Goal: Task Accomplishment & Management: Manage account settings

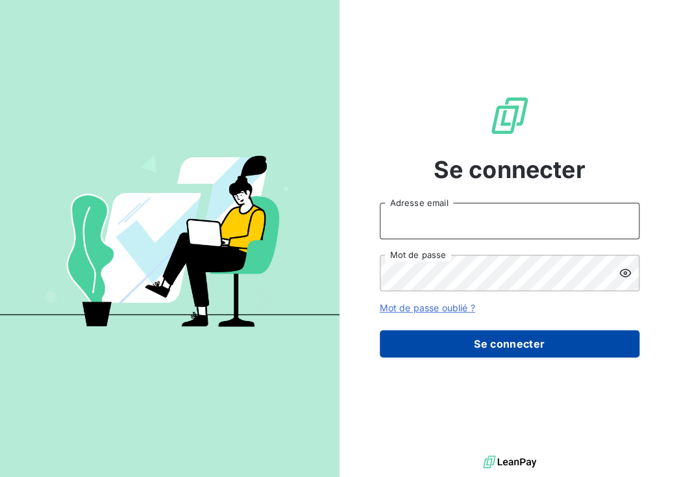
type input "[PERSON_NAME][EMAIL_ADDRESS][DOMAIN_NAME]"
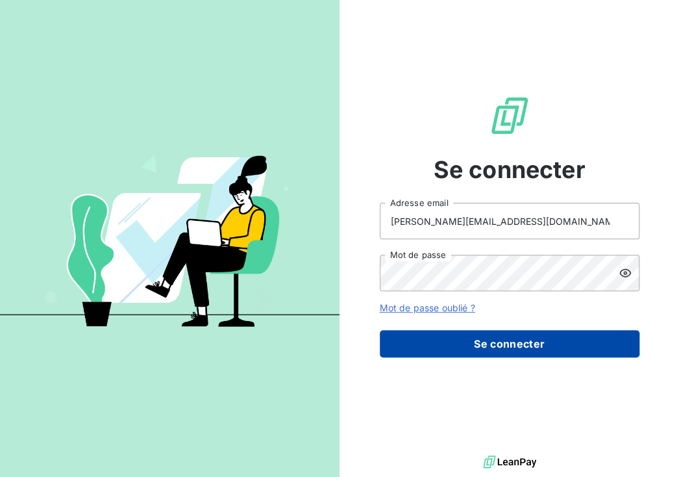
click at [470, 342] on button "Se connecter" at bounding box center [510, 343] width 260 height 27
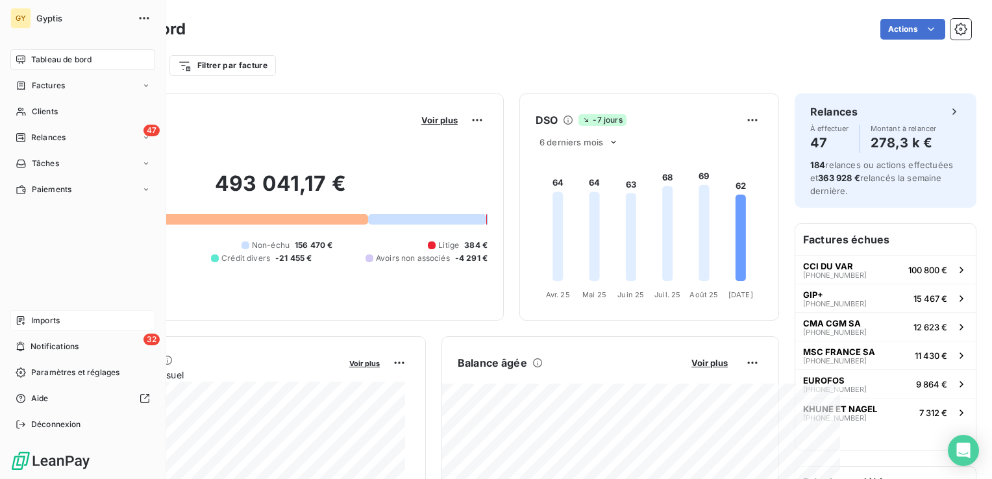
click at [35, 323] on span "Imports" at bounding box center [45, 321] width 29 height 12
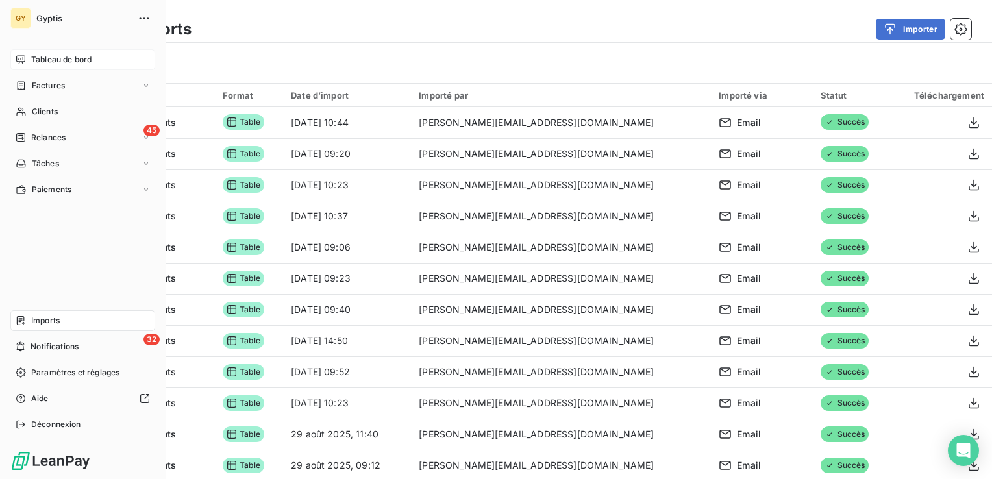
click at [40, 57] on span "Tableau de bord" at bounding box center [61, 60] width 60 height 12
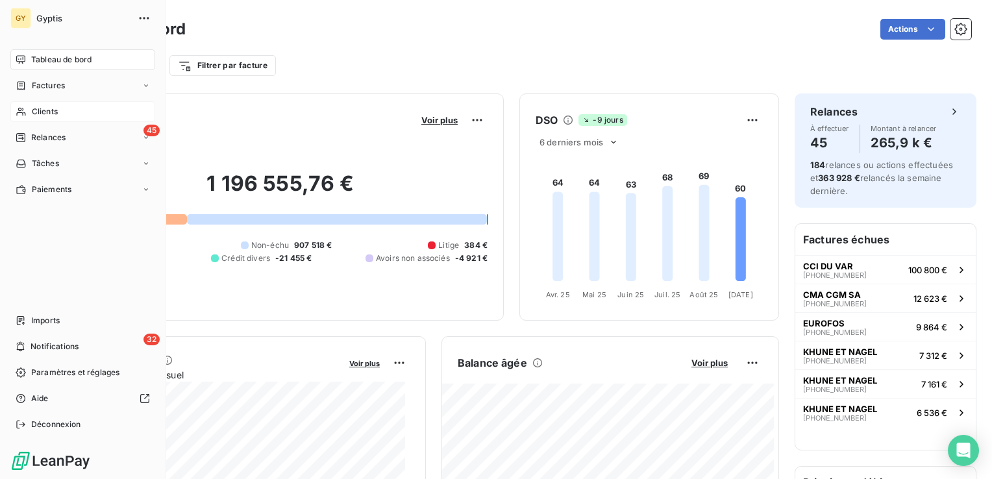
click at [45, 116] on span "Clients" at bounding box center [45, 112] width 26 height 12
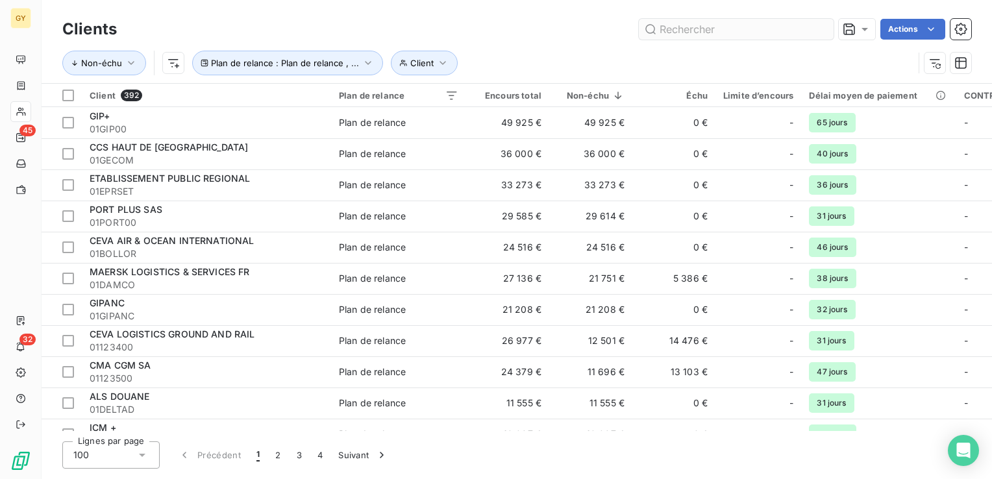
click at [721, 29] on input "text" at bounding box center [736, 29] width 195 height 21
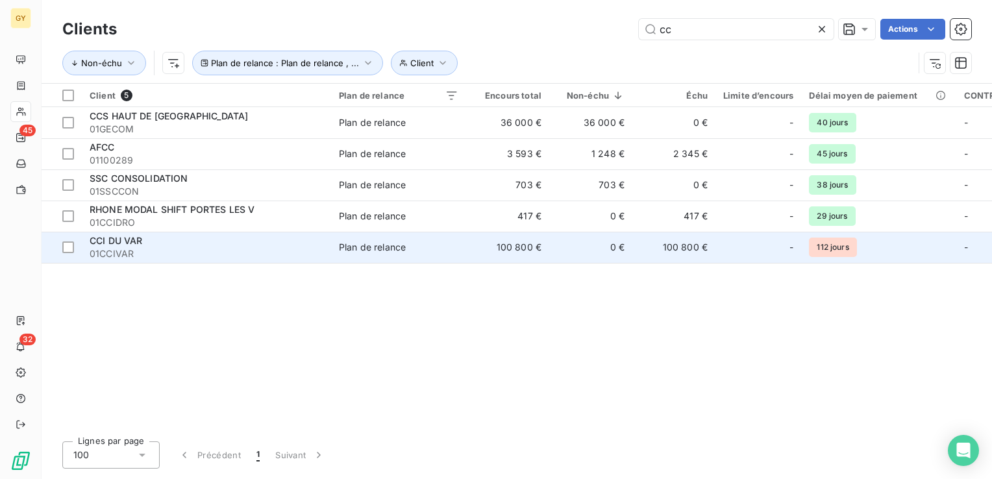
type input "cc"
click at [416, 247] on span "Plan de relance" at bounding box center [398, 247] width 119 height 13
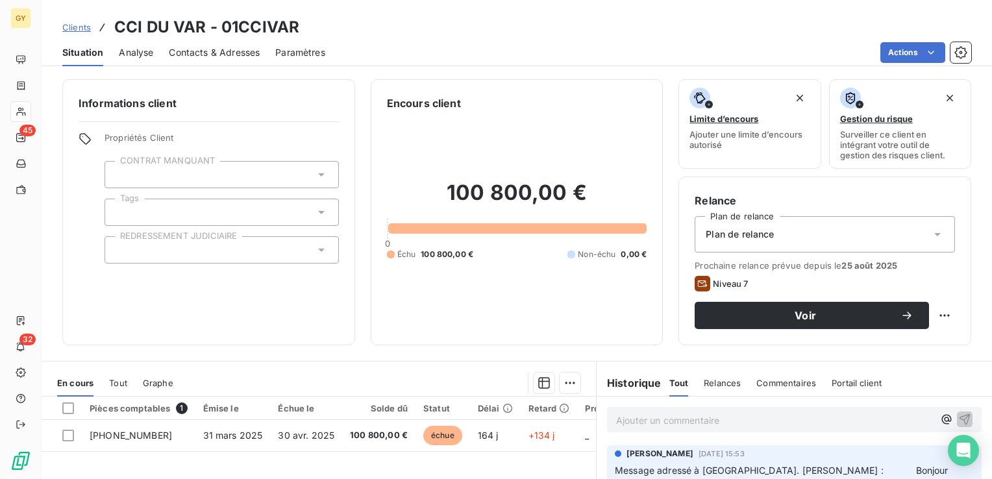
click at [931, 236] on icon at bounding box center [937, 234] width 13 height 13
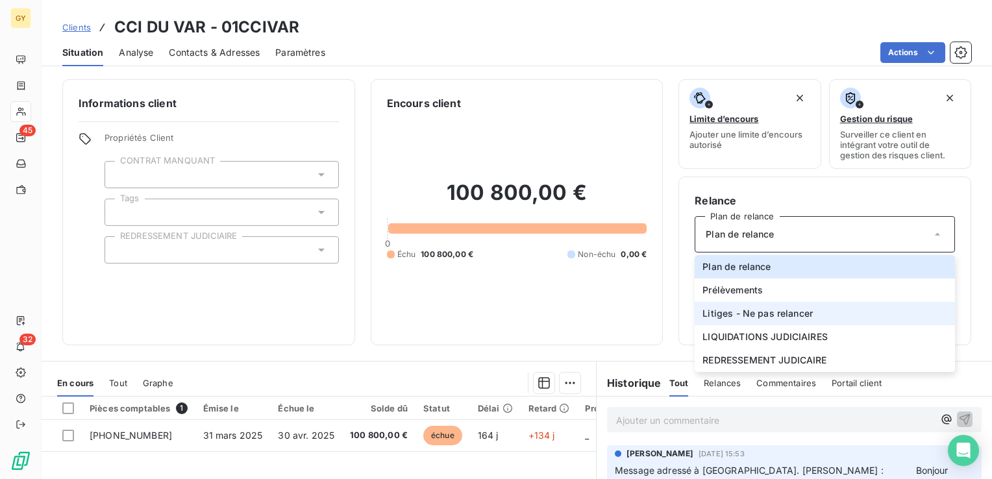
click at [772, 315] on span "Litiges - Ne pas relancer" at bounding box center [758, 313] width 110 height 13
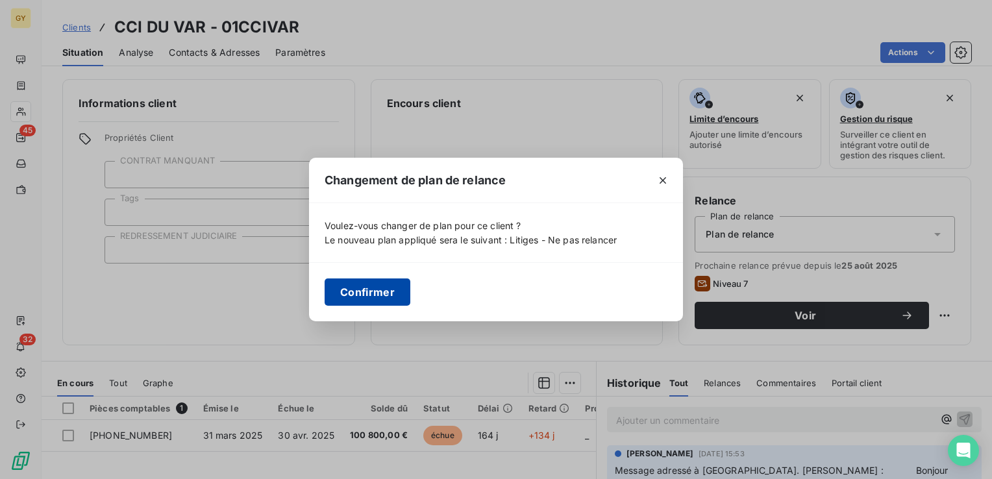
click at [361, 289] on button "Confirmer" at bounding box center [368, 292] width 86 height 27
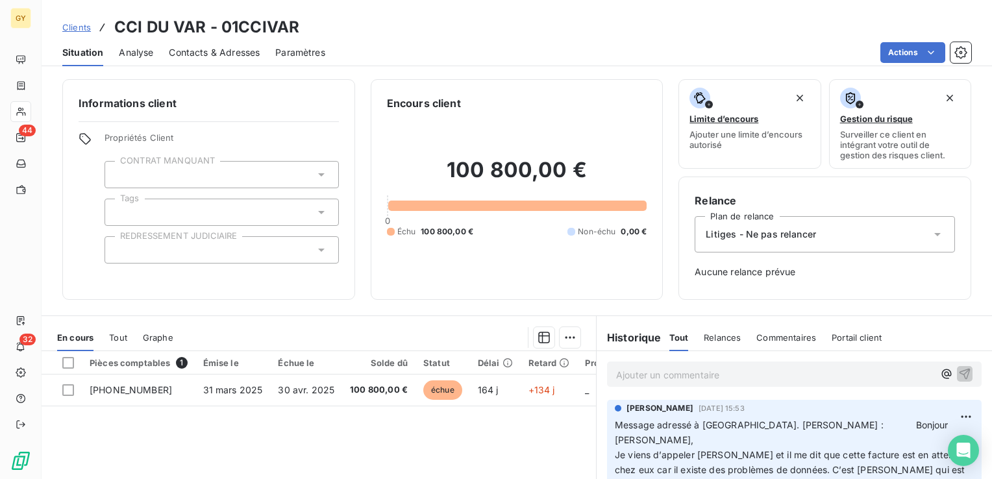
click at [657, 370] on p "Ajouter un commentaire ﻿" at bounding box center [775, 375] width 318 height 16
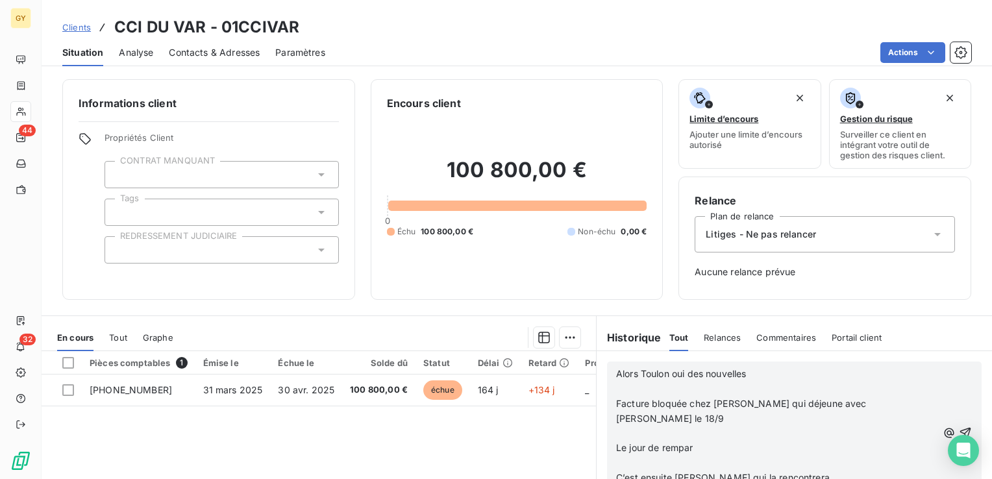
click at [616, 395] on p at bounding box center [776, 389] width 321 height 15
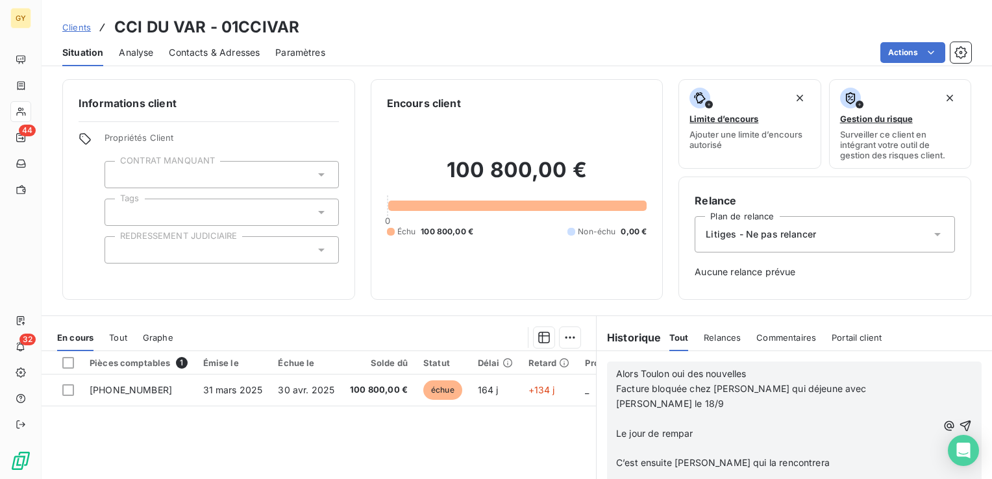
click at [616, 418] on p at bounding box center [776, 419] width 321 height 15
click at [616, 428] on span "Le jour de rempar" at bounding box center [654, 433] width 77 height 11
click at [616, 422] on p "﻿" at bounding box center [776, 419] width 321 height 15
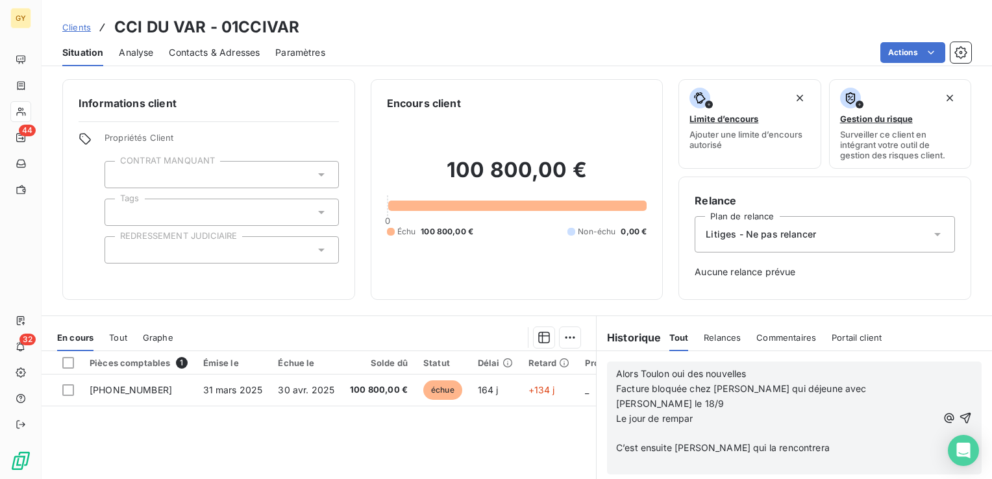
click at [616, 435] on p at bounding box center [776, 434] width 321 height 15
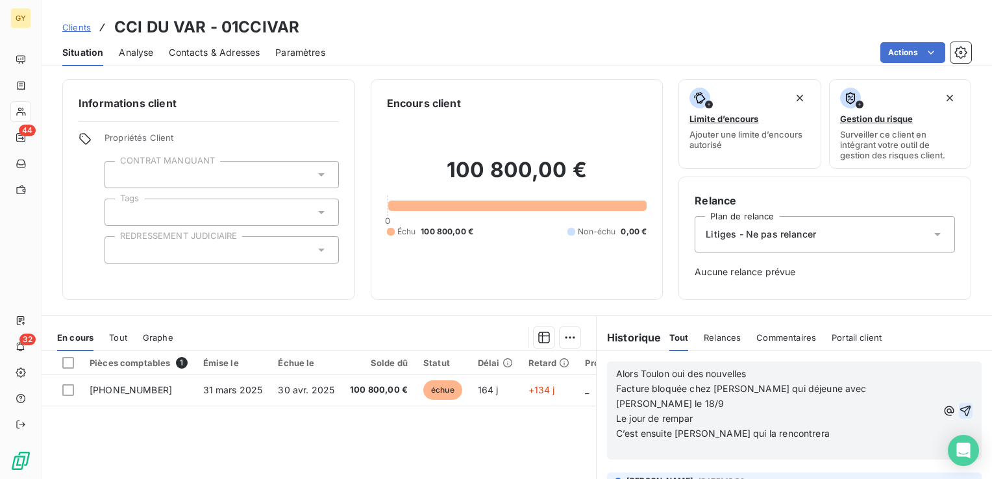
click at [959, 412] on icon "button" at bounding box center [965, 411] width 13 height 13
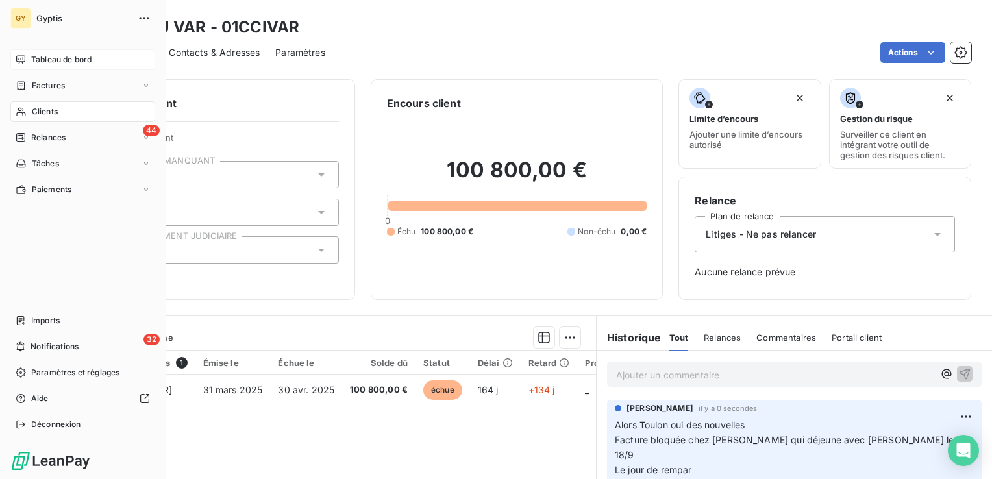
click at [60, 59] on span "Tableau de bord" at bounding box center [61, 60] width 60 height 12
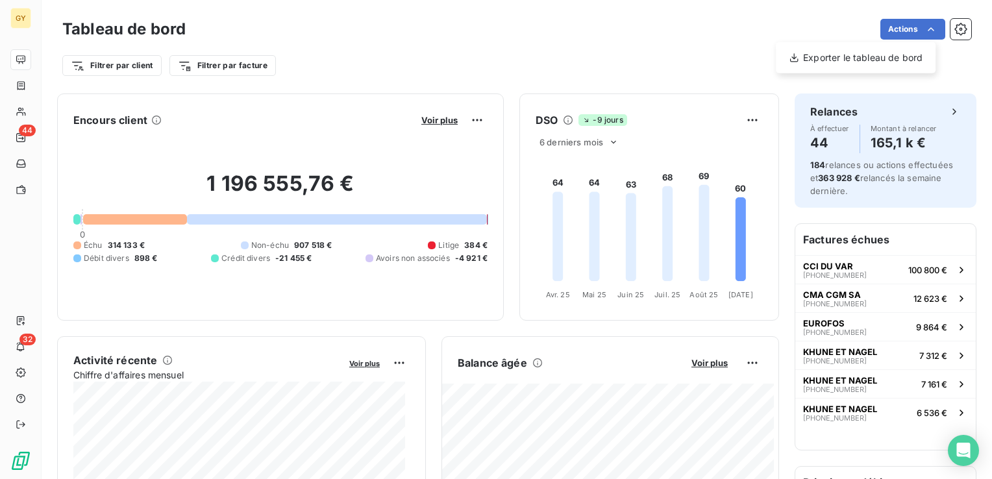
click at [952, 35] on html "GY 44 32 Tableau de bord Actions Exporter le tableau de bord Filtrer par client…" at bounding box center [496, 239] width 992 height 479
click at [955, 29] on icon "button" at bounding box center [961, 29] width 13 height 13
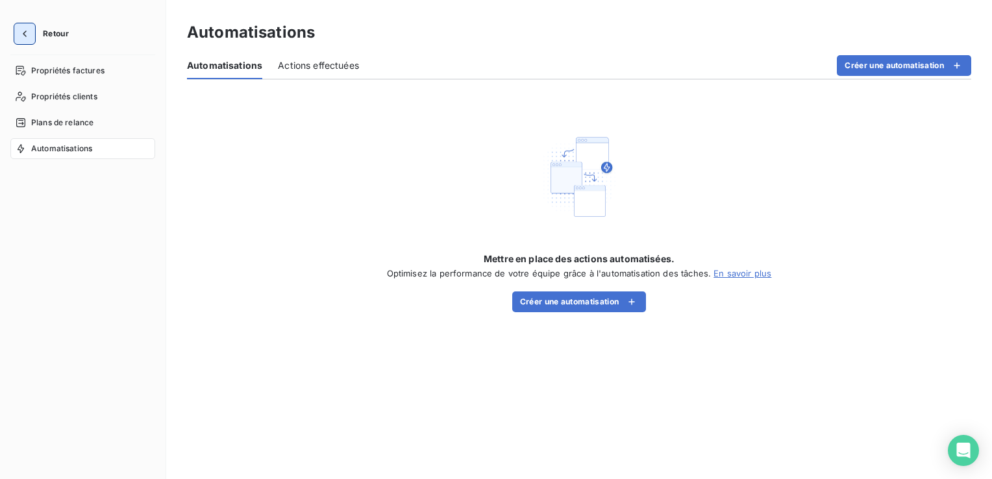
click at [21, 31] on icon "button" at bounding box center [24, 33] width 13 height 13
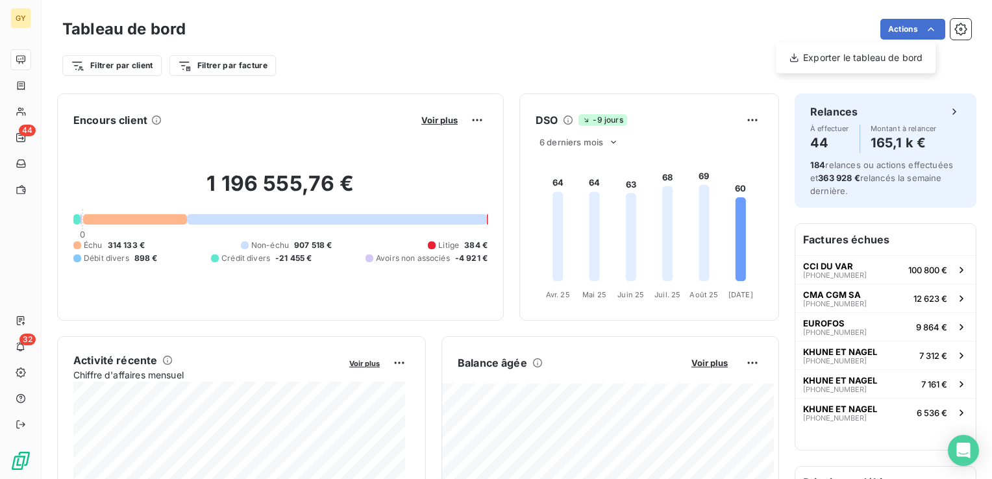
click at [627, 45] on html "GY 44 32 Tableau de bord Actions Exporter le tableau de bord Filtrer par client…" at bounding box center [496, 239] width 992 height 479
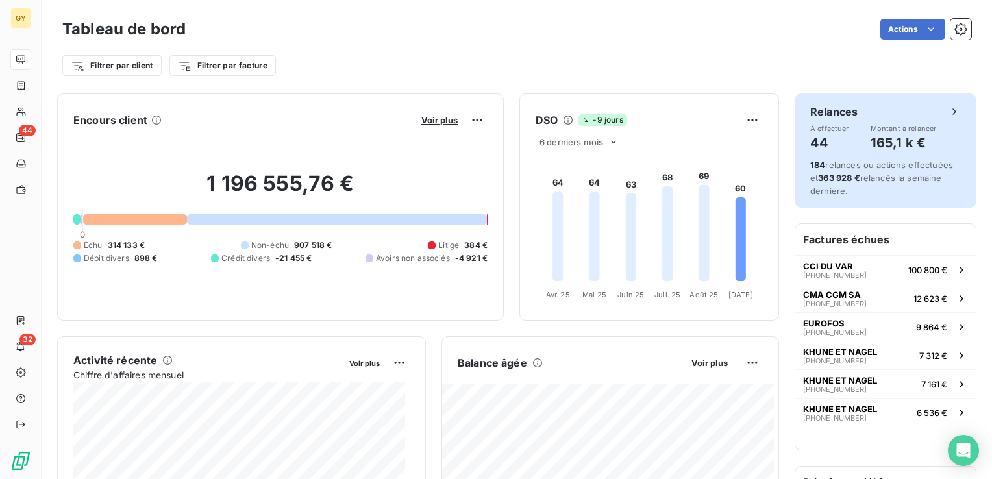
click at [948, 116] on icon at bounding box center [954, 111] width 13 height 13
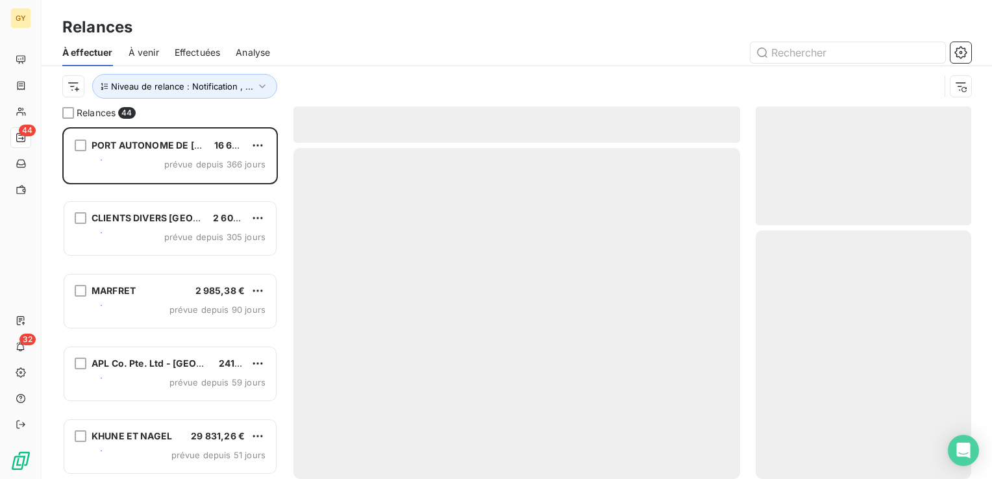
scroll to position [342, 205]
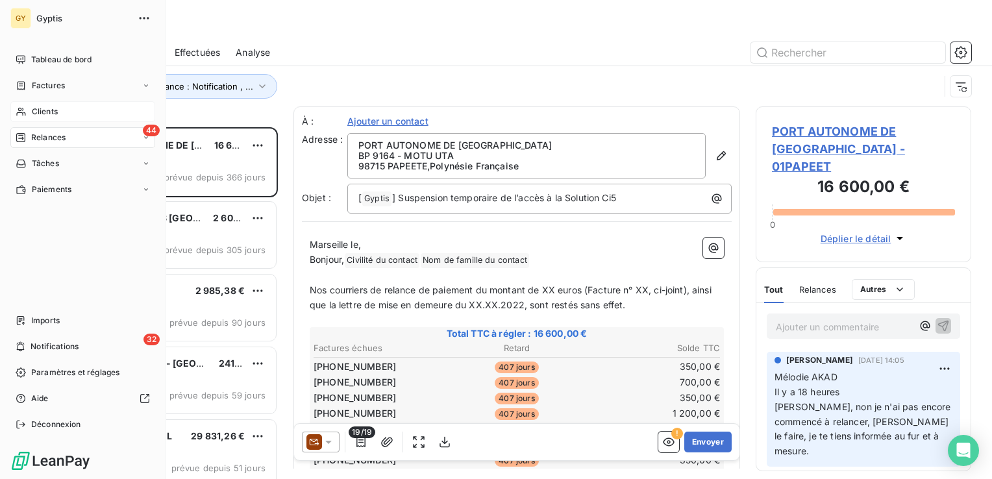
click at [49, 115] on span "Clients" at bounding box center [45, 112] width 26 height 12
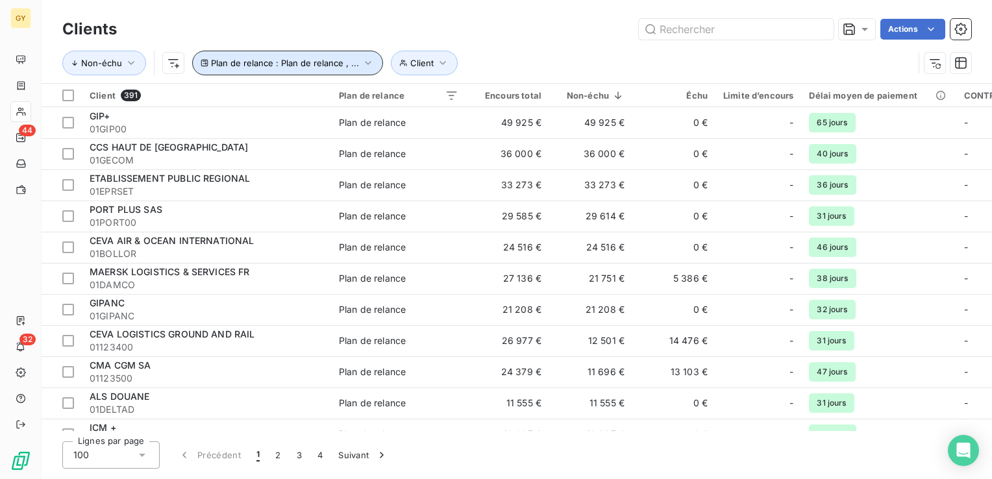
click at [365, 60] on icon "button" at bounding box center [368, 62] width 13 height 13
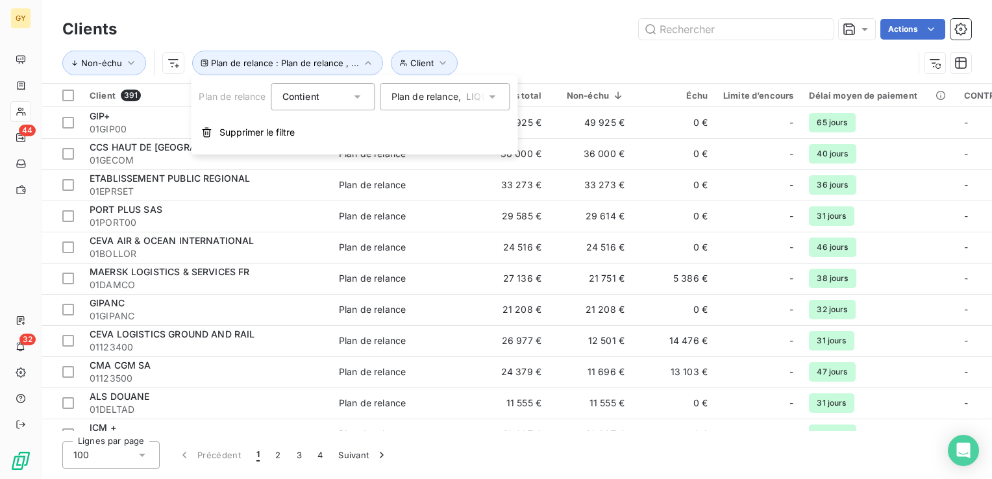
click at [492, 97] on icon at bounding box center [492, 96] width 13 height 13
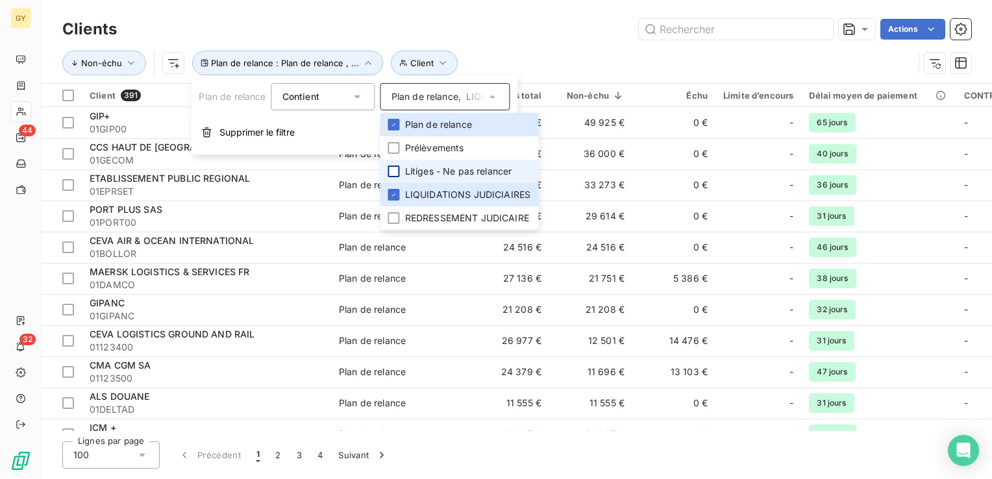
click at [395, 171] on div at bounding box center [394, 172] width 12 height 12
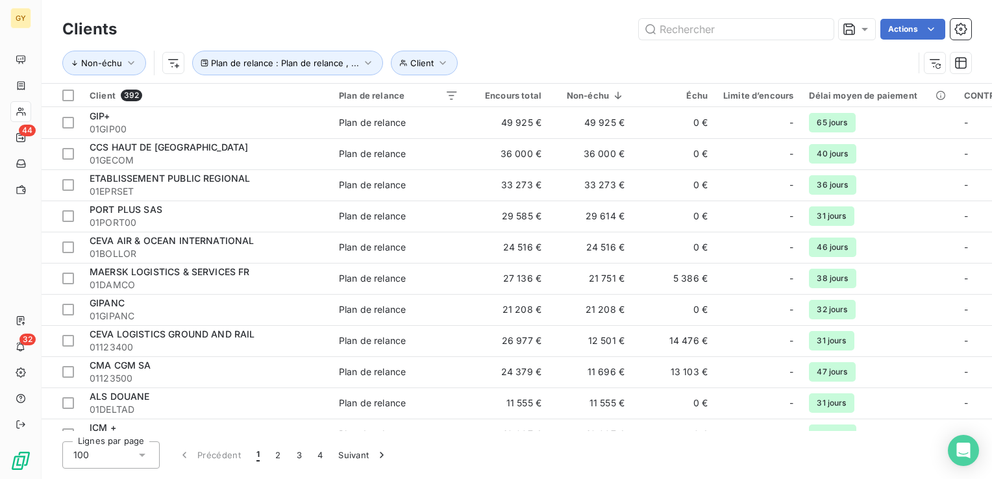
click at [575, 50] on div "Non-échu Client Plan de relance : Plan de relance , ..." at bounding box center [516, 63] width 909 height 40
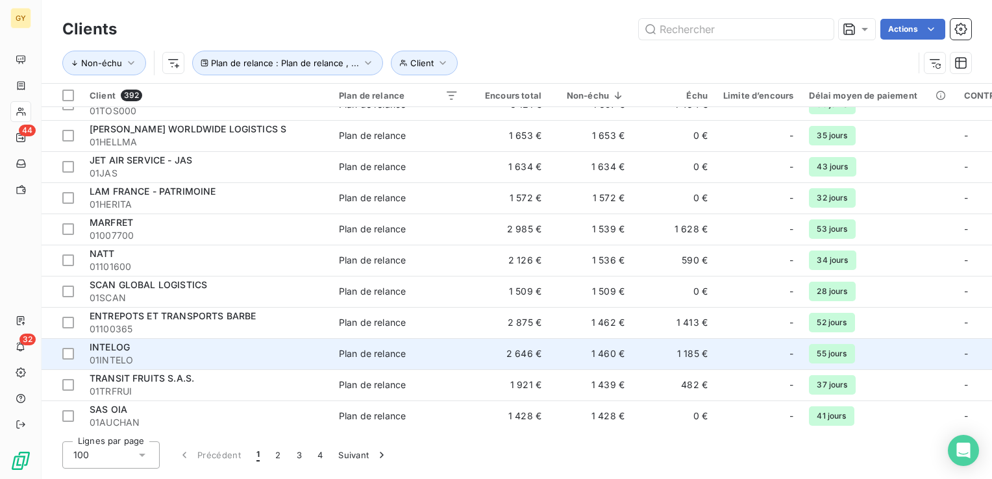
scroll to position [2798, 0]
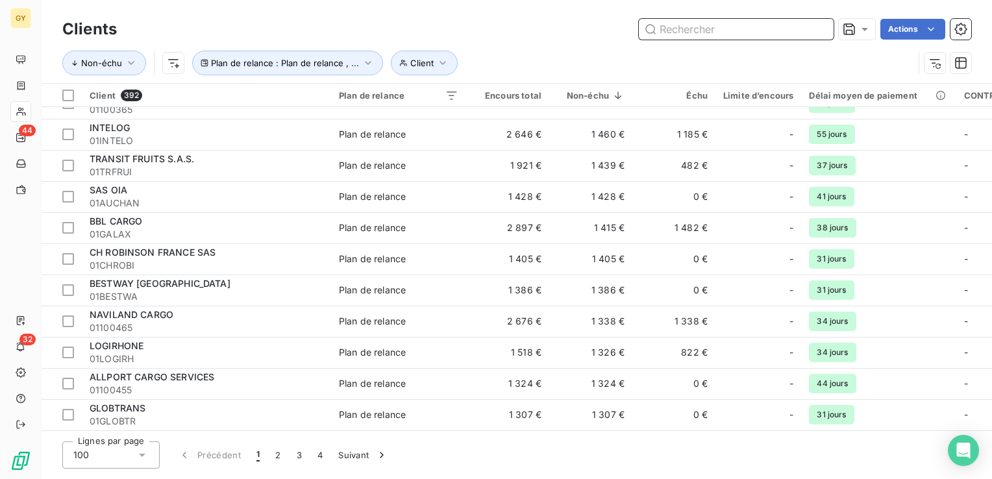
click at [700, 38] on input "text" at bounding box center [736, 29] width 195 height 21
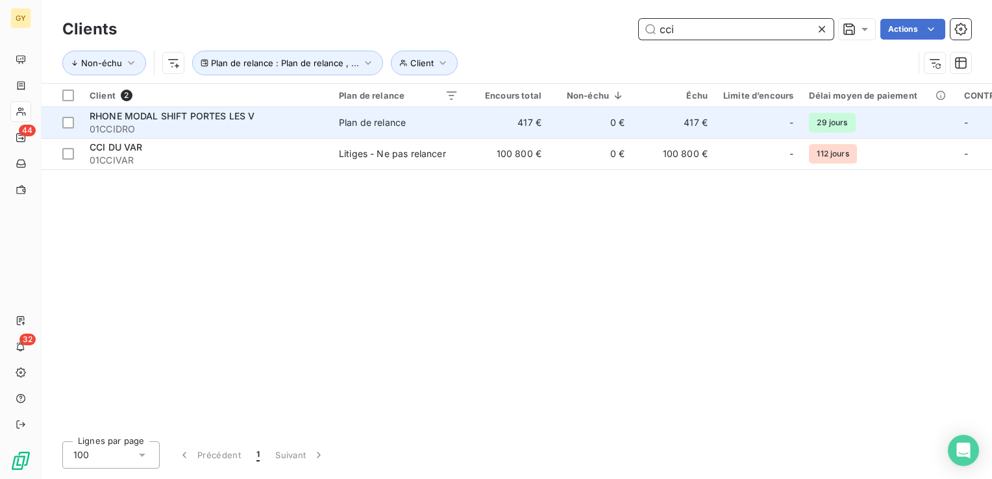
scroll to position [0, 0]
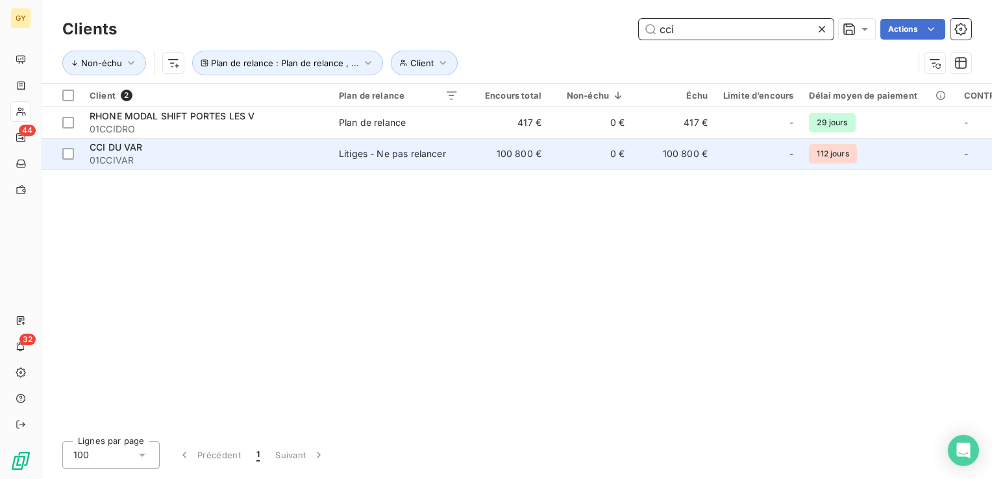
type input "cci"
click at [284, 157] on span "01CCIVAR" at bounding box center [207, 160] width 234 height 13
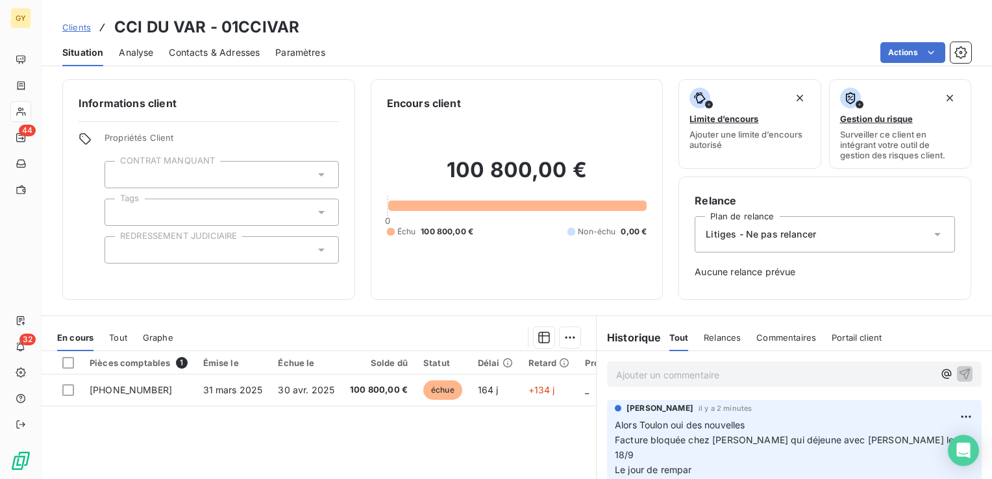
click at [318, 250] on icon at bounding box center [321, 250] width 6 height 3
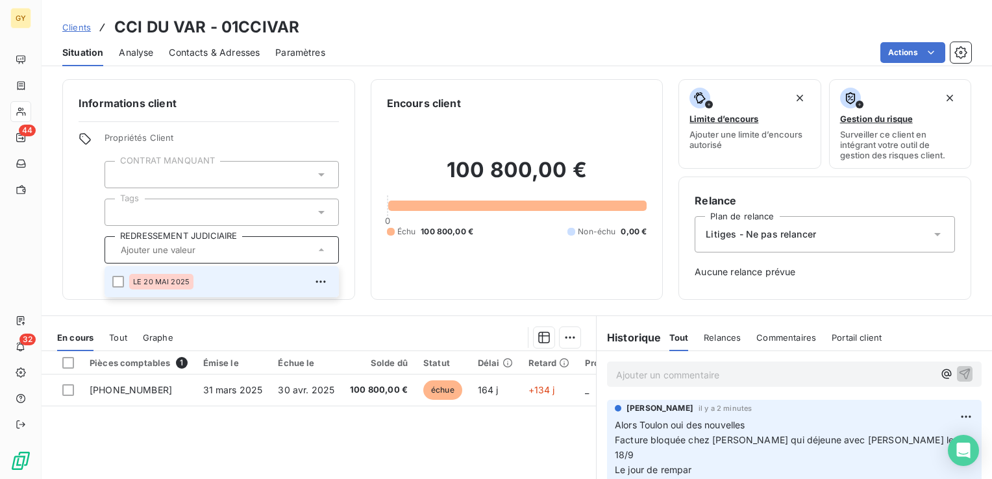
click at [318, 250] on icon at bounding box center [320, 250] width 5 height 3
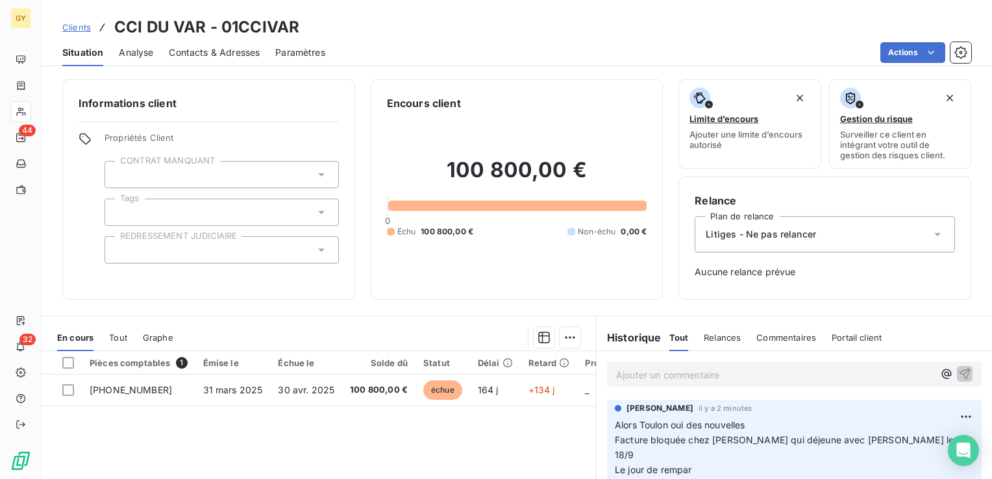
click at [934, 235] on icon at bounding box center [937, 234] width 6 height 3
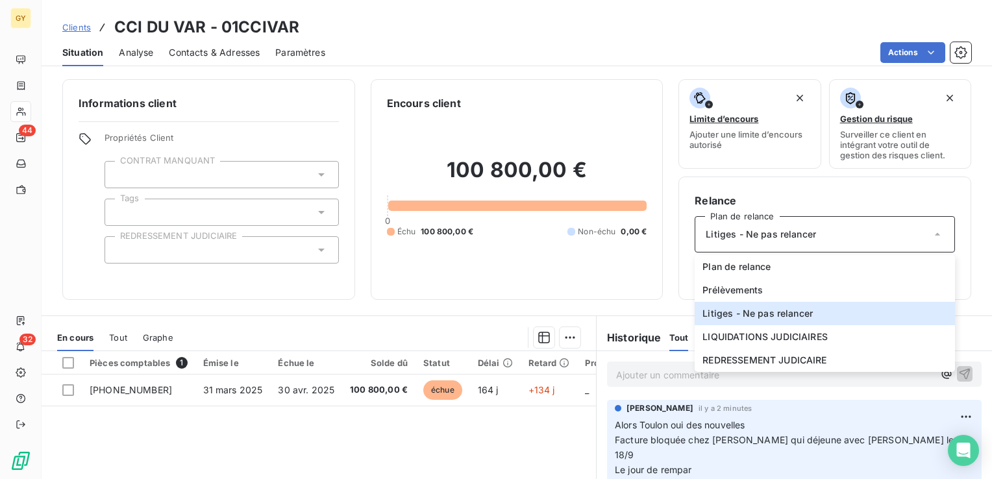
click at [576, 130] on div "100 800,00 € 0 Échu 100 800,00 € Non-échu 0,00 €" at bounding box center [517, 197] width 260 height 173
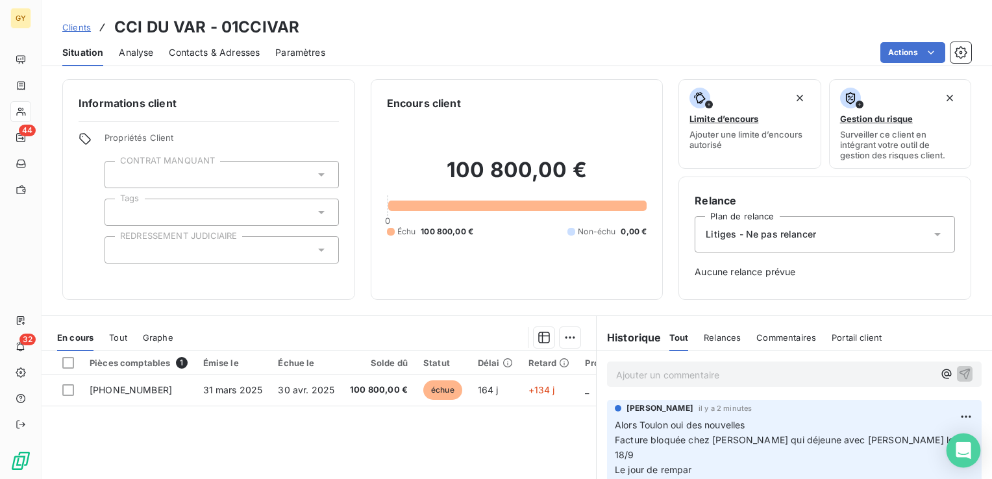
click at [966, 449] on icon "Open Intercom Messenger" at bounding box center [963, 450] width 15 height 17
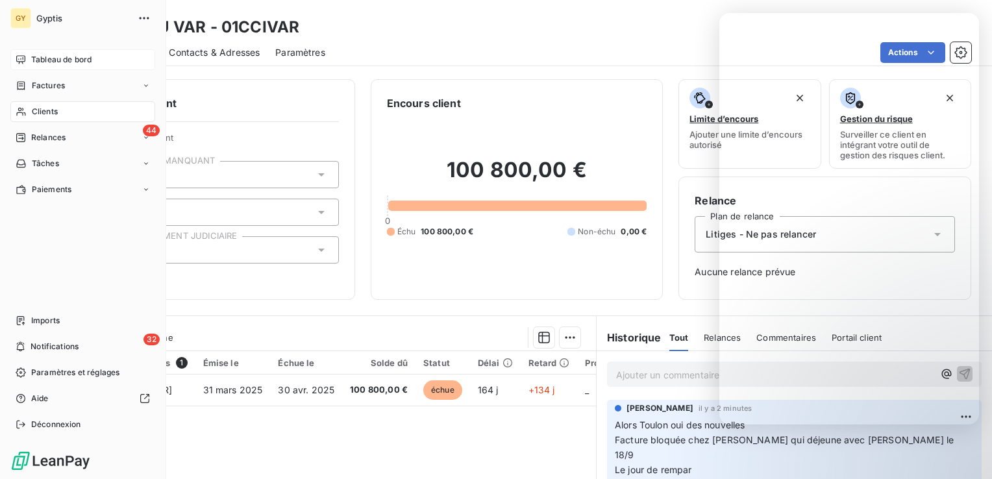
click at [56, 59] on span "Tableau de bord" at bounding box center [61, 60] width 60 height 12
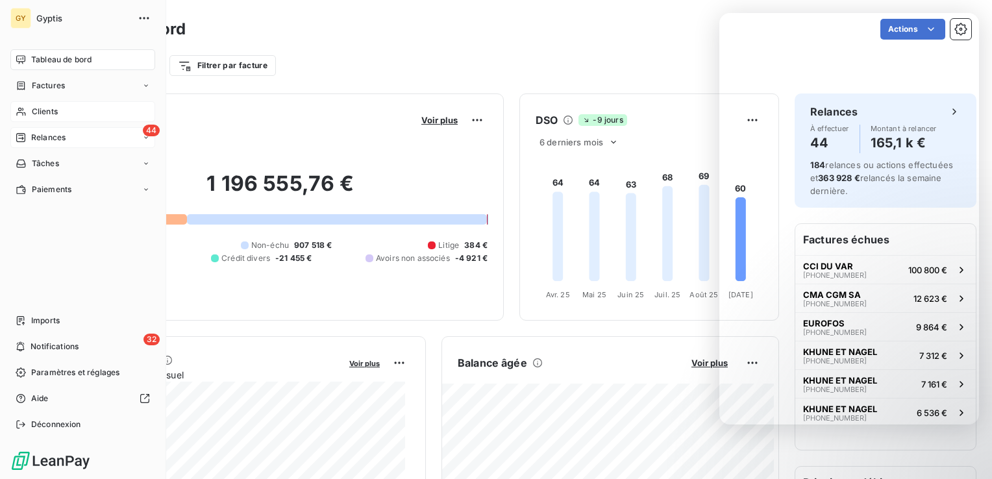
click at [56, 137] on span "Relances" at bounding box center [48, 138] width 34 height 12
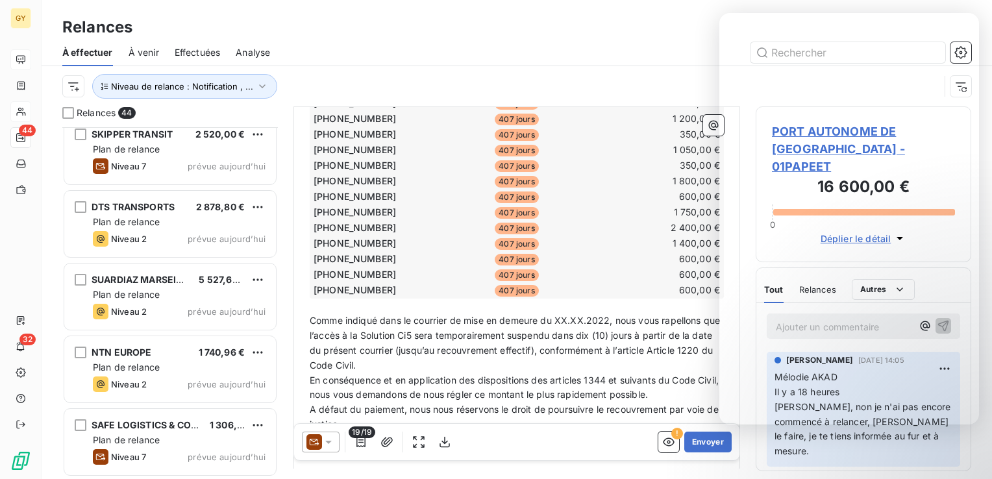
scroll to position [109, 0]
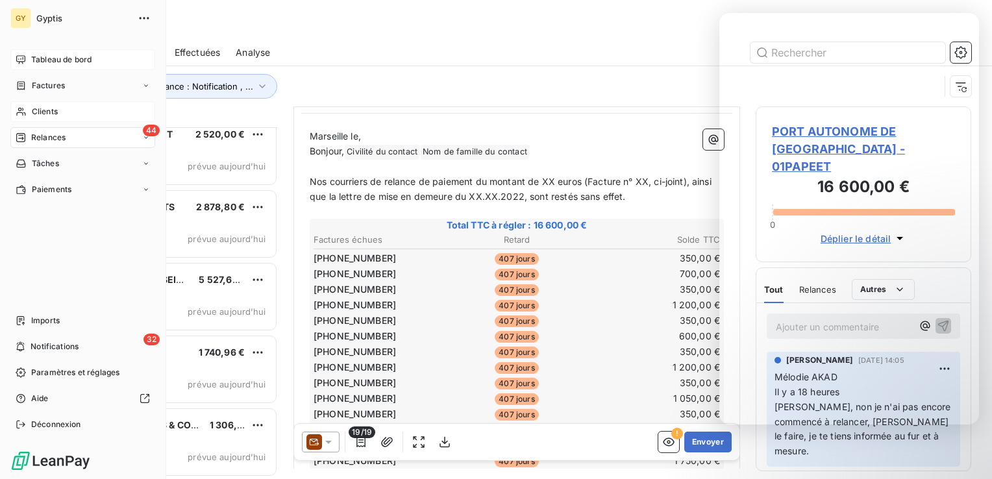
click at [34, 110] on span "Clients" at bounding box center [45, 112] width 26 height 12
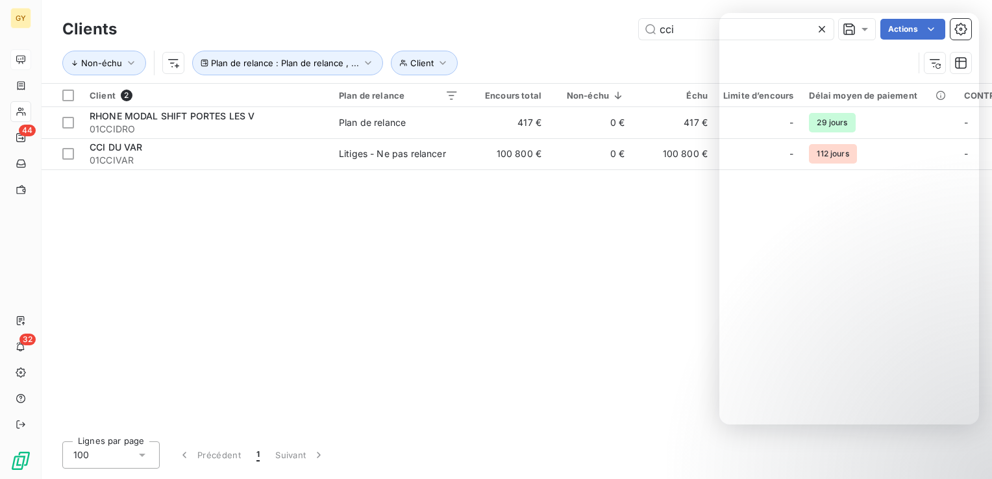
click at [512, 37] on div "cci Actions" at bounding box center [551, 29] width 839 height 21
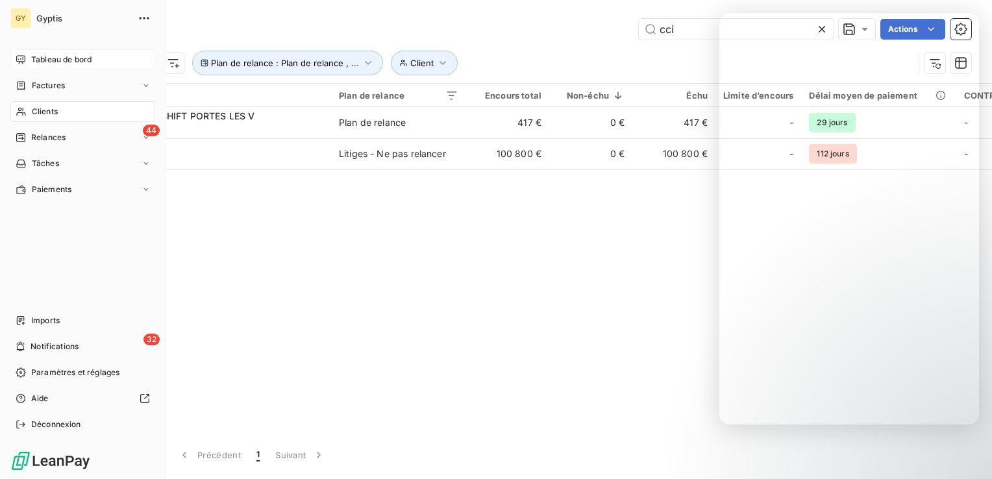
click at [41, 57] on span "Tableau de bord" at bounding box center [61, 60] width 60 height 12
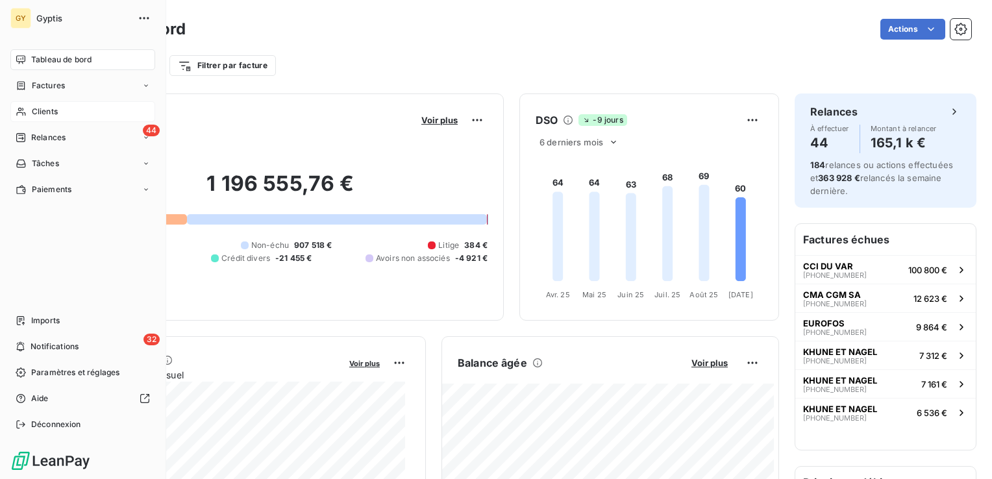
click at [36, 118] on div "Clients" at bounding box center [82, 111] width 145 height 21
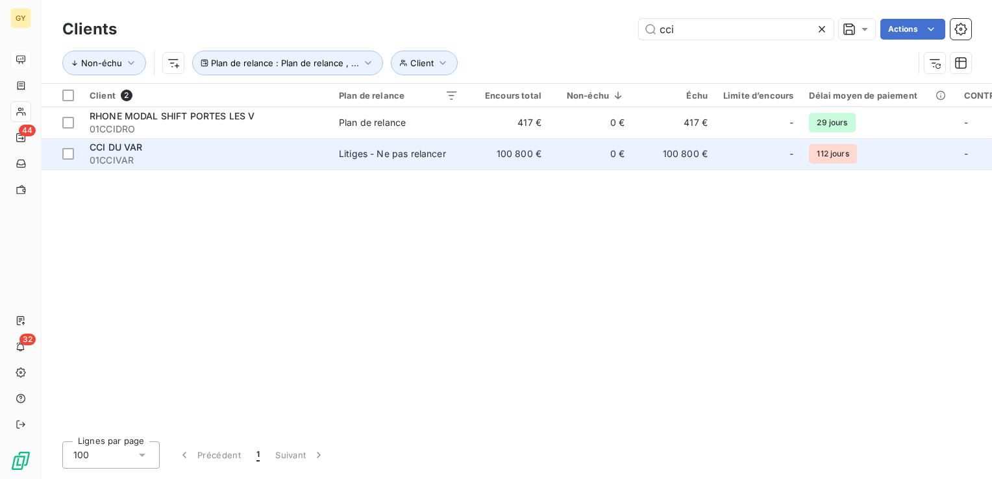
click at [571, 164] on td "0 €" at bounding box center [590, 153] width 83 height 31
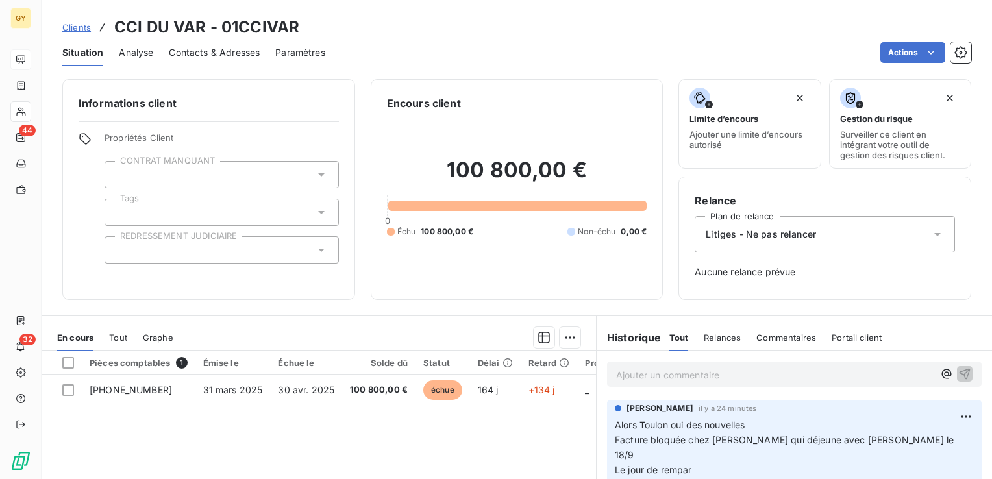
click at [934, 234] on icon at bounding box center [937, 234] width 6 height 3
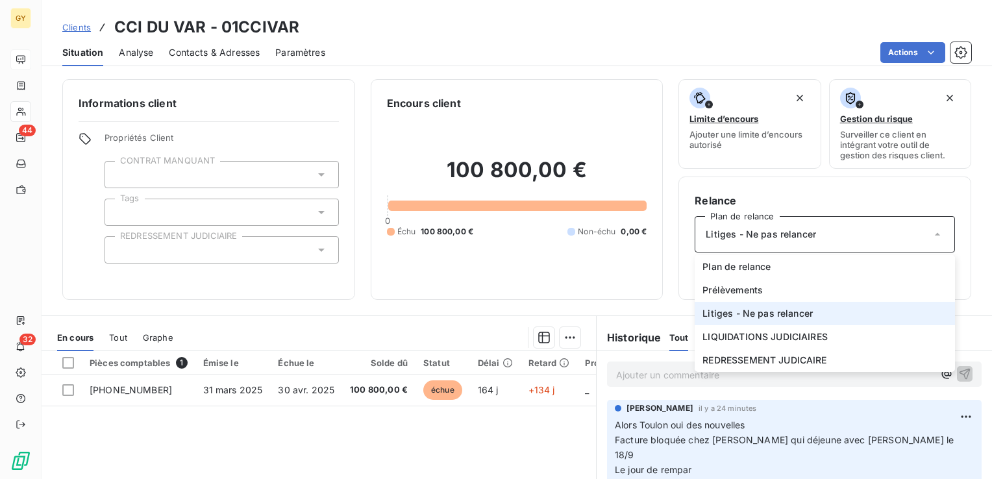
click at [404, 36] on div "Clients CCI DU VAR - 01CCIVAR" at bounding box center [517, 27] width 951 height 23
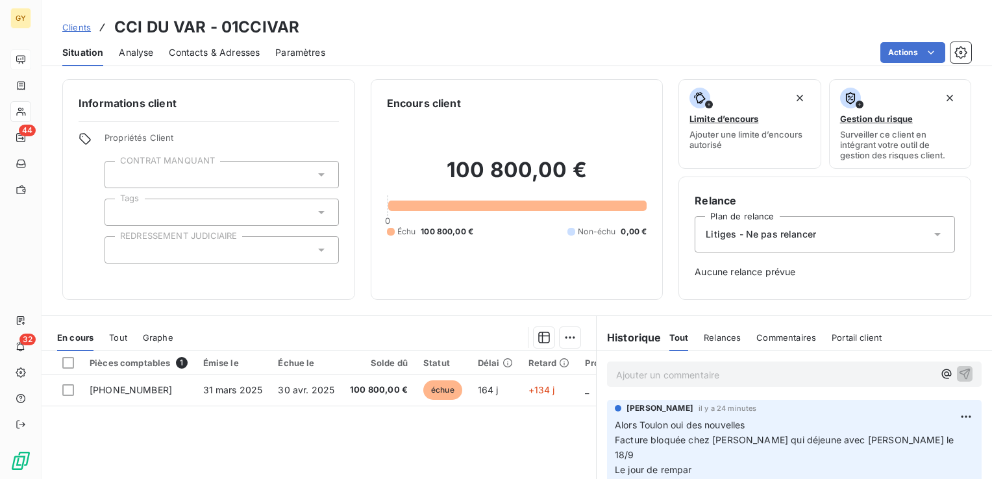
click at [136, 51] on span "Analyse" at bounding box center [136, 52] width 34 height 13
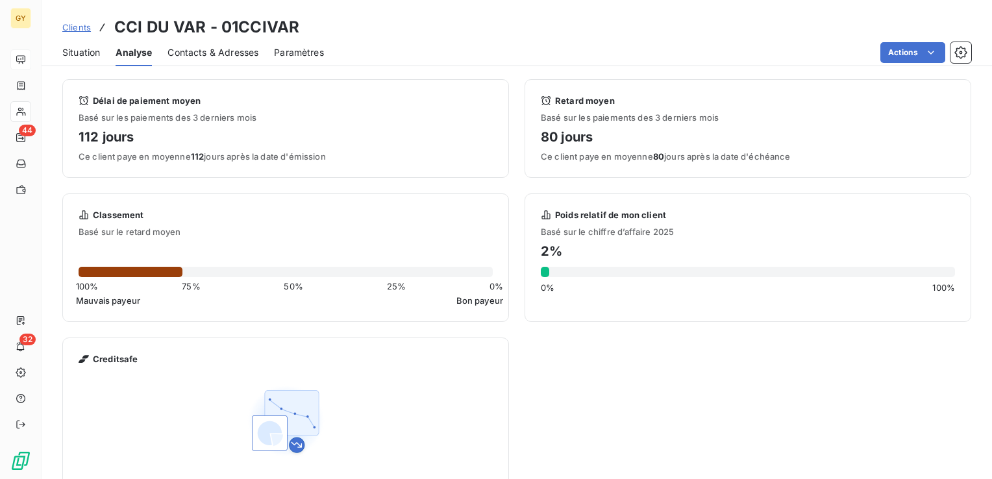
click at [203, 57] on span "Contacts & Adresses" at bounding box center [213, 52] width 91 height 13
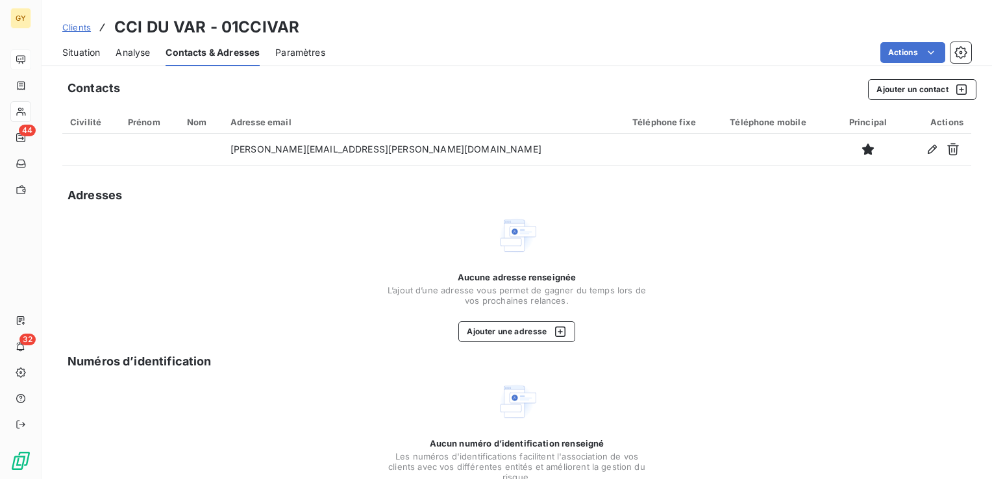
click at [292, 57] on span "Paramètres" at bounding box center [300, 52] width 50 height 13
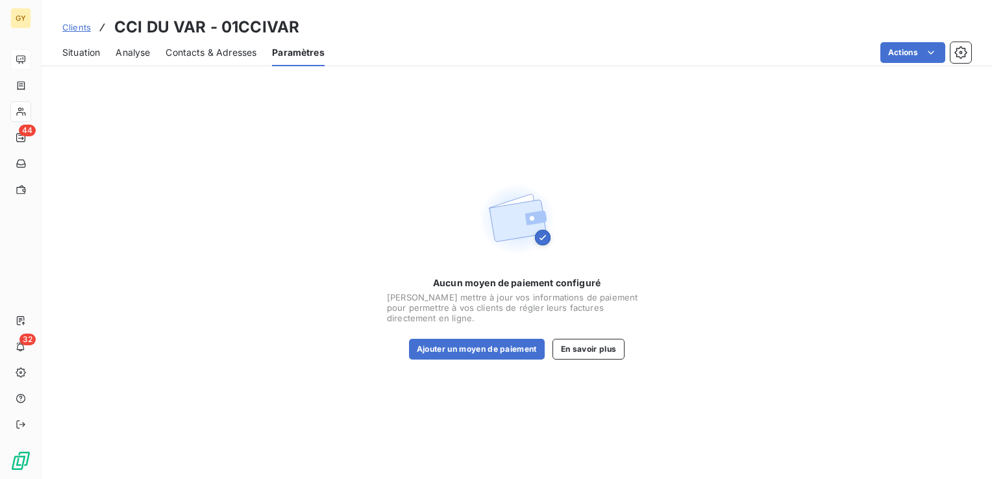
click at [85, 53] on span "Situation" at bounding box center [81, 52] width 38 height 13
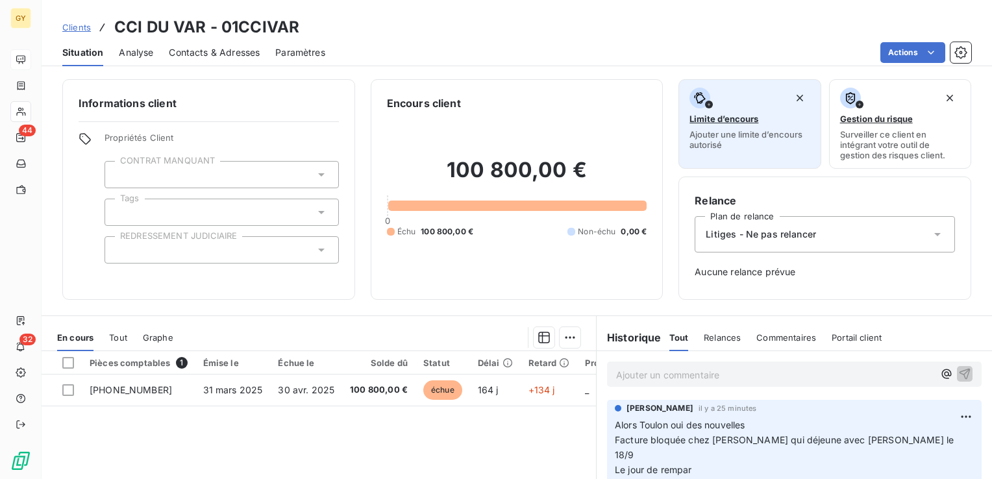
click at [739, 119] on span "Limite d’encours" at bounding box center [724, 119] width 69 height 10
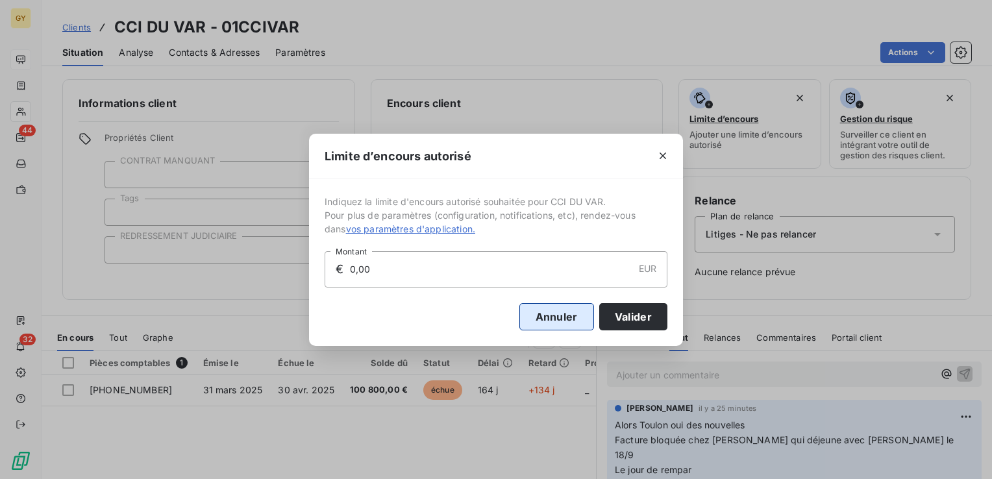
click at [549, 318] on button "Annuler" at bounding box center [557, 316] width 75 height 27
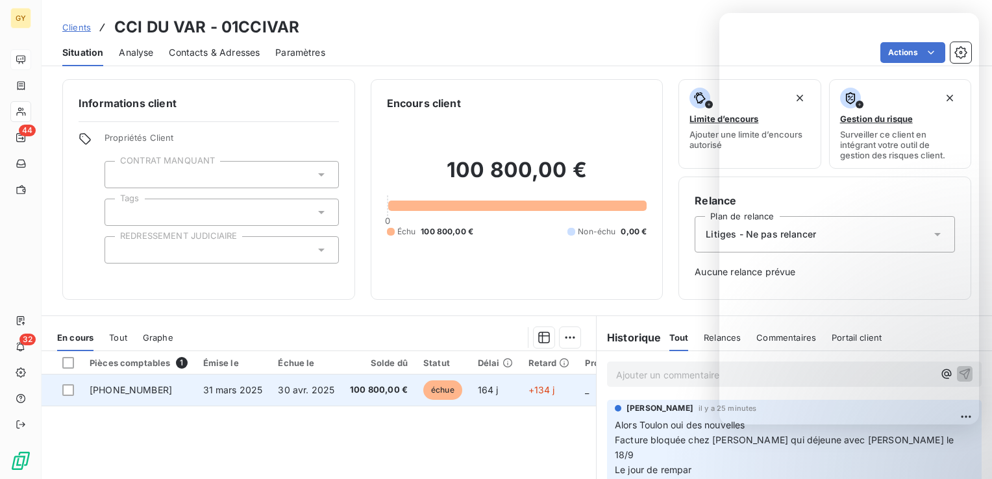
click at [283, 392] on span "30 avr. 2025" at bounding box center [306, 389] width 56 height 11
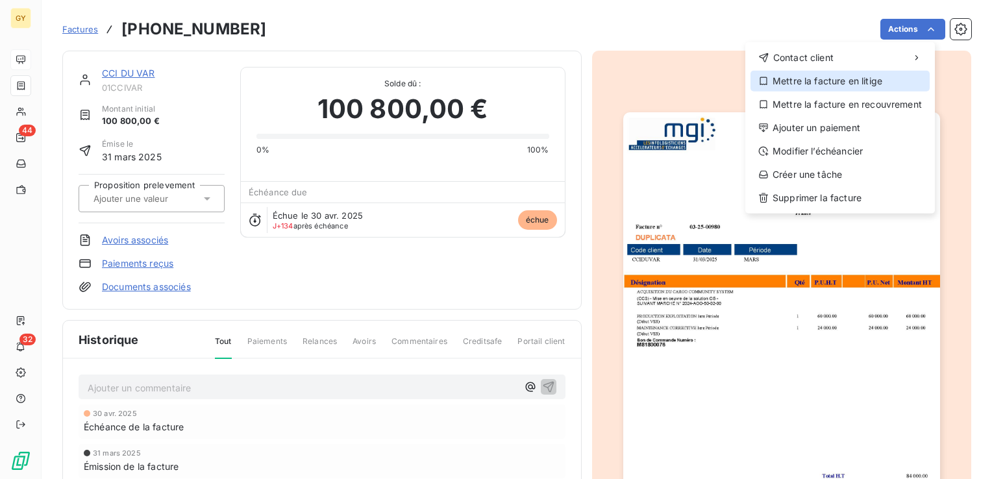
click at [860, 79] on div "Mettre la facture en litige" at bounding box center [840, 81] width 179 height 21
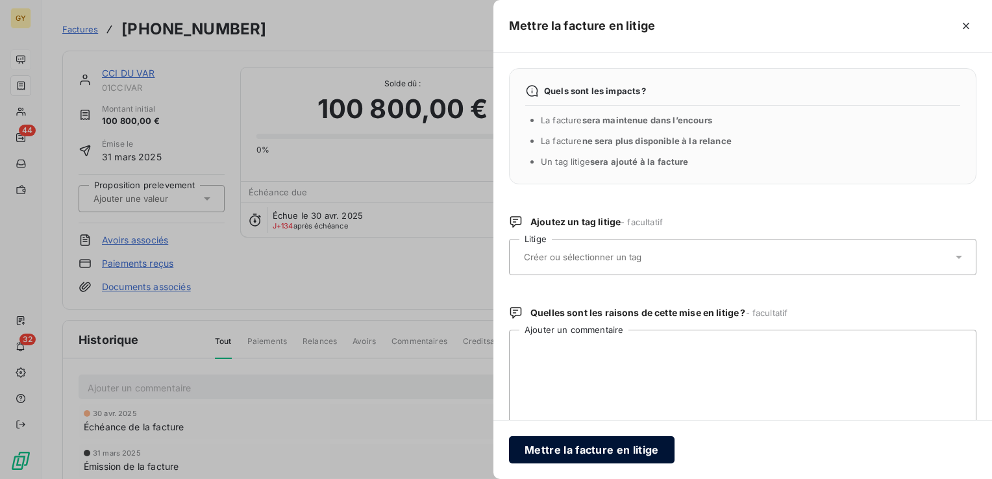
click at [605, 445] on button "Mettre la facture en litige" at bounding box center [592, 449] width 166 height 27
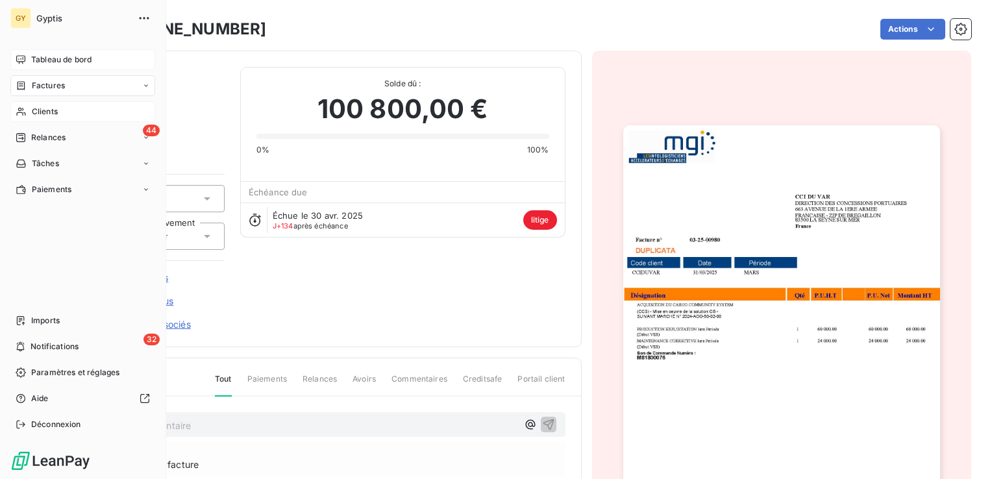
click at [63, 115] on div "Clients" at bounding box center [82, 111] width 145 height 21
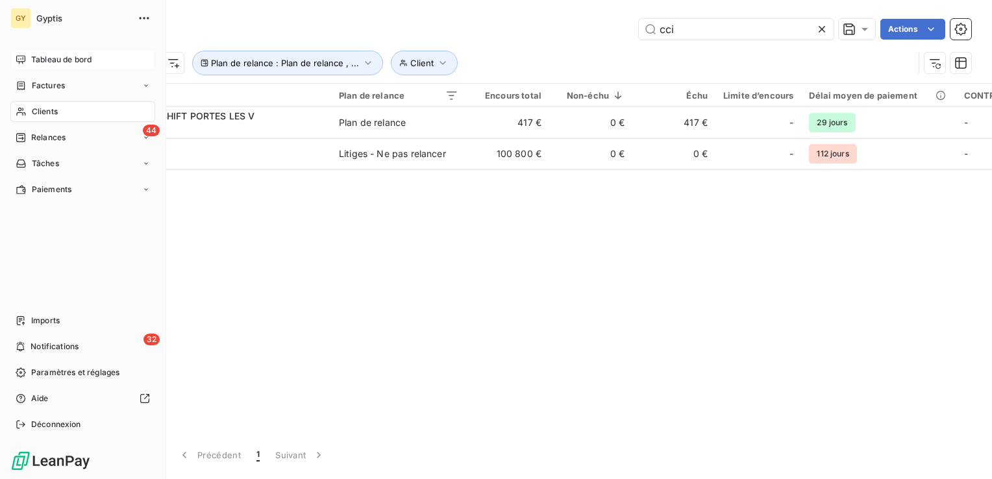
click at [66, 58] on span "Tableau de bord" at bounding box center [61, 60] width 60 height 12
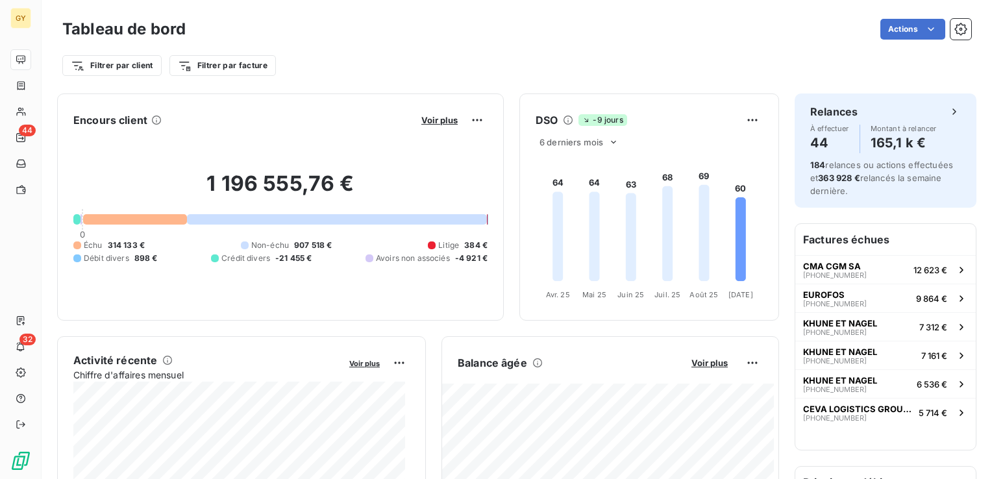
click at [418, 126] on div "Voir plus" at bounding box center [453, 120] width 70 height 21
click at [421, 120] on span "Voir plus" at bounding box center [439, 120] width 36 height 10
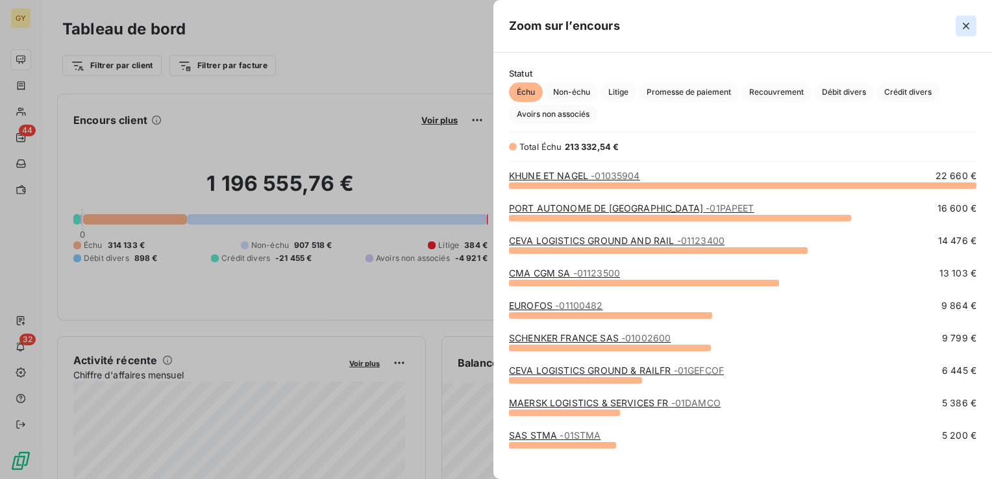
click at [964, 25] on icon "button" at bounding box center [966, 25] width 13 height 13
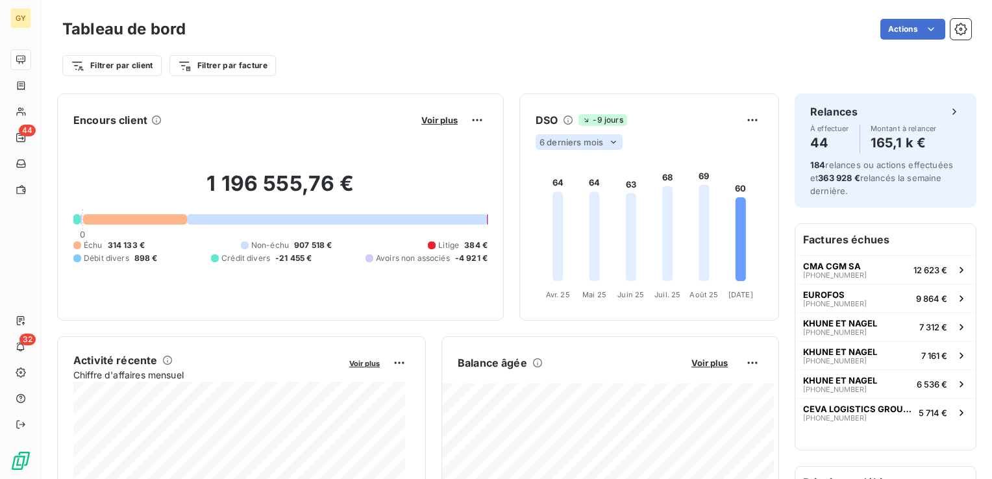
click at [608, 144] on icon at bounding box center [613, 142] width 10 height 10
click at [428, 245] on div "Litige" at bounding box center [443, 246] width 31 height 12
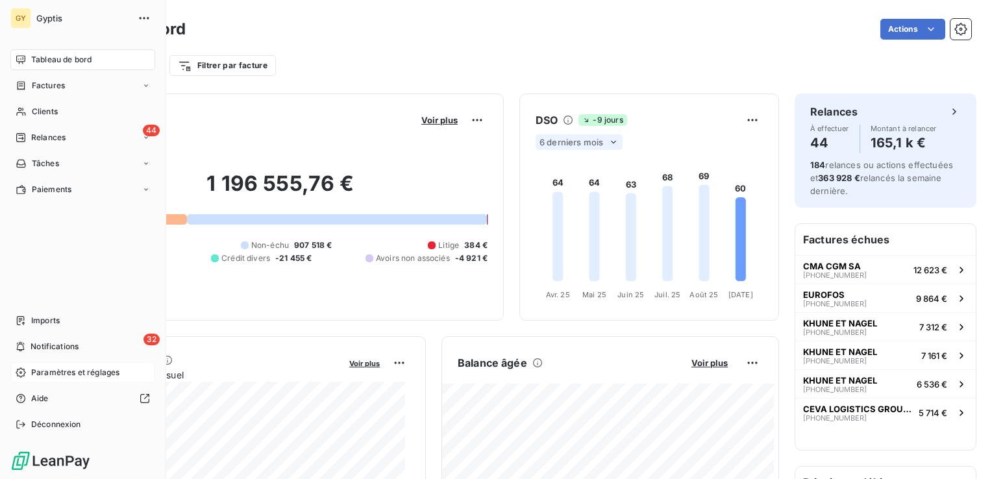
click at [99, 371] on span "Paramètres et réglages" at bounding box center [75, 373] width 88 height 12
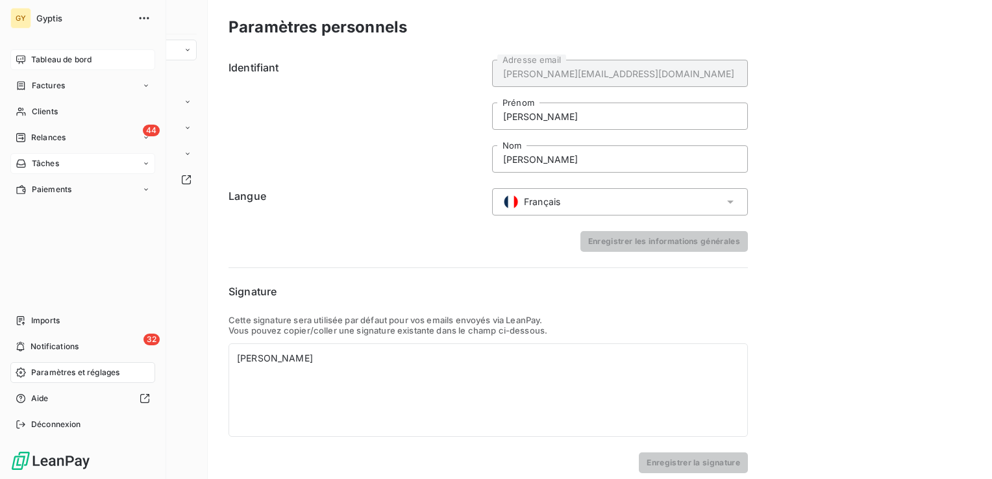
click at [58, 158] on span "Tâches" at bounding box center [45, 164] width 27 height 12
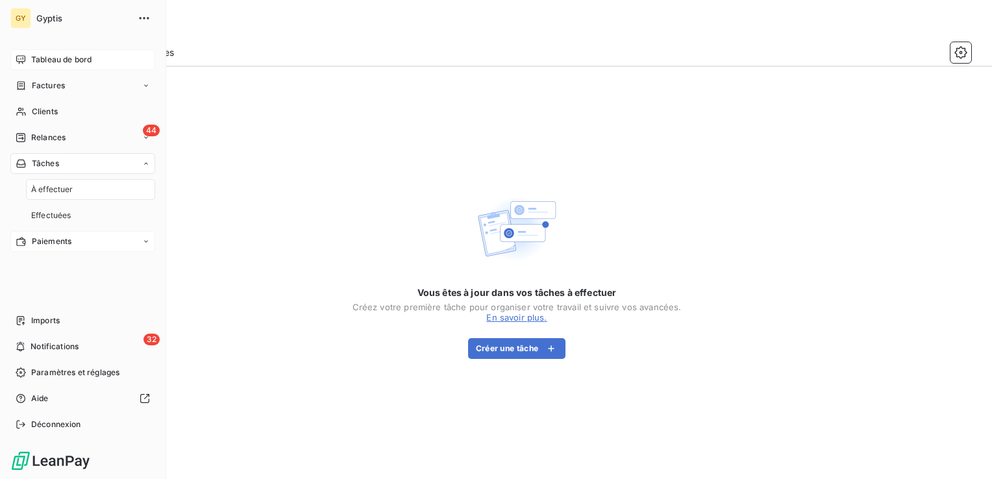
click at [62, 244] on span "Paiements" at bounding box center [52, 242] width 40 height 12
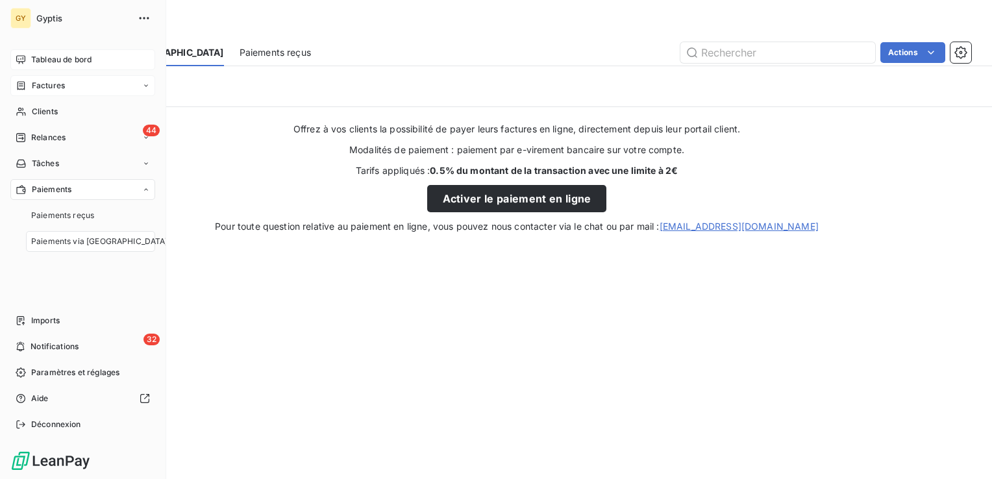
click at [64, 87] on span "Factures" at bounding box center [48, 86] width 33 height 12
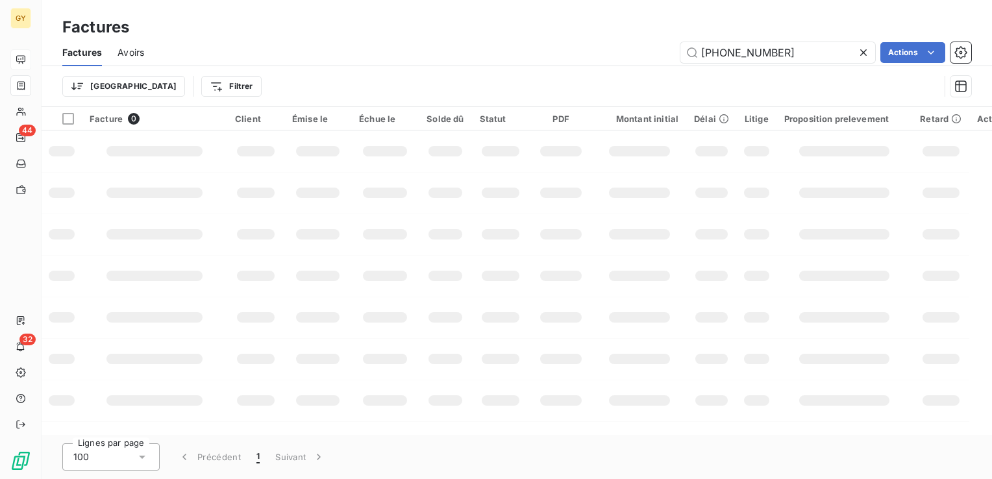
click at [862, 53] on icon at bounding box center [863, 52] width 6 height 6
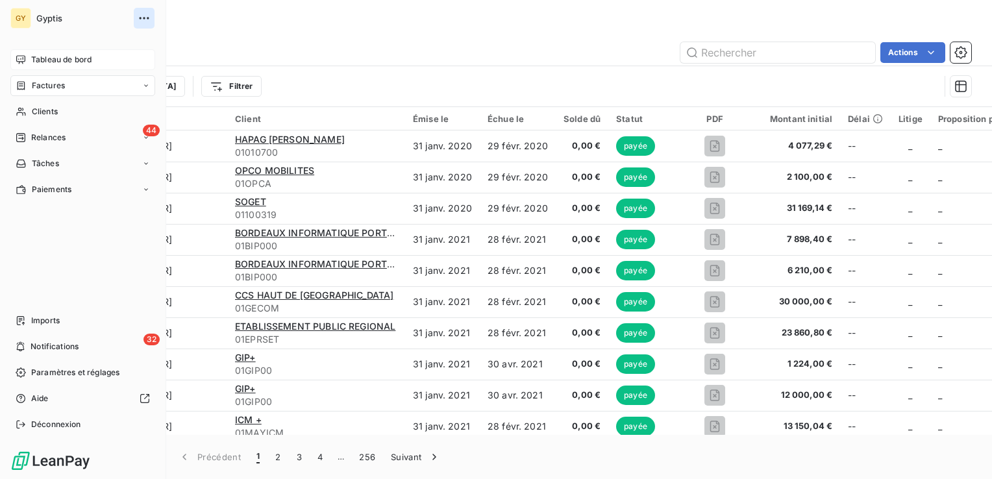
click at [145, 18] on icon "button" at bounding box center [144, 18] width 13 height 13
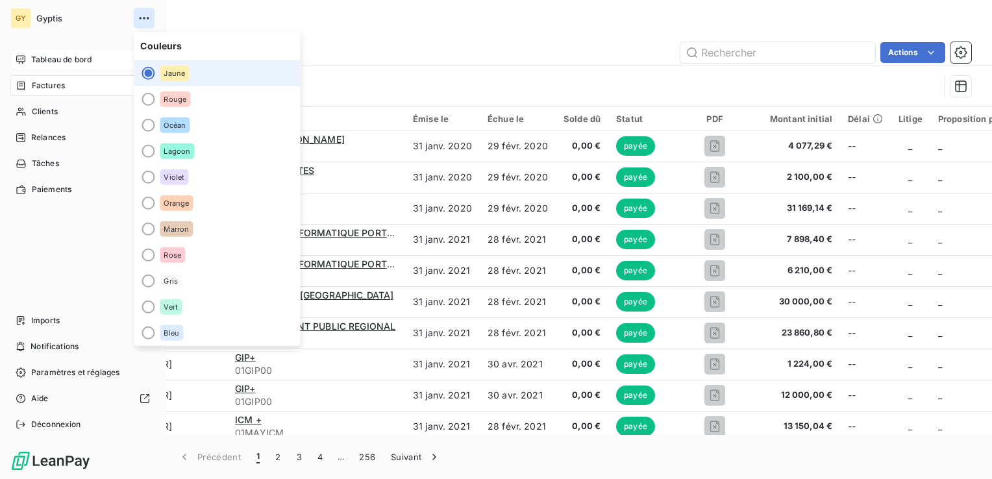
click at [145, 18] on icon "button" at bounding box center [144, 18] width 13 height 13
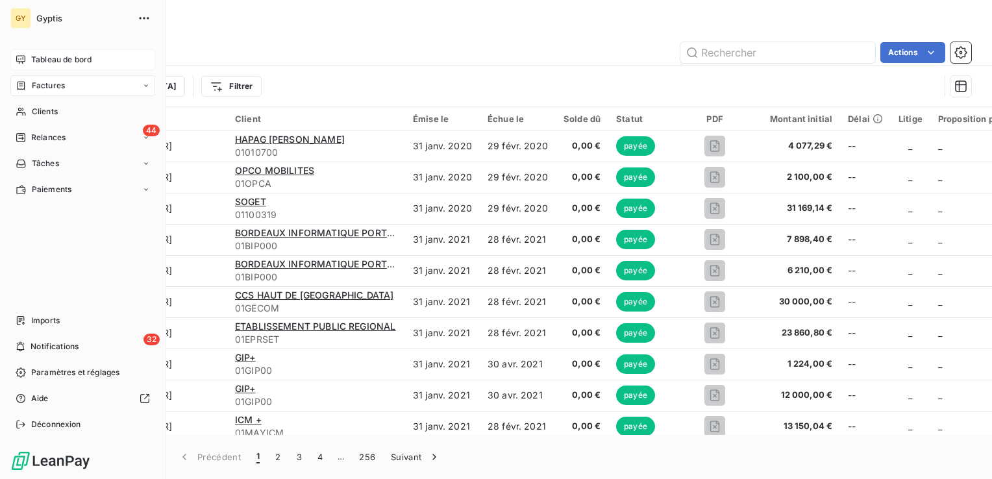
click at [75, 58] on span "Tableau de bord" at bounding box center [61, 60] width 60 height 12
